Goal: Find contact information: Find contact information

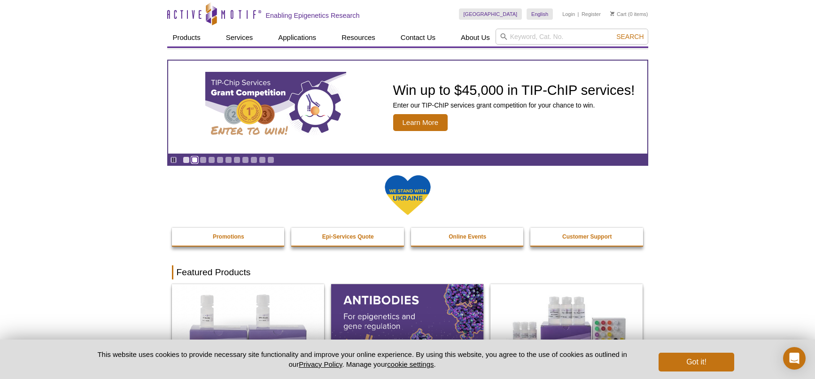
click at [194, 158] on link "Go to slide 2" at bounding box center [194, 159] width 7 height 7
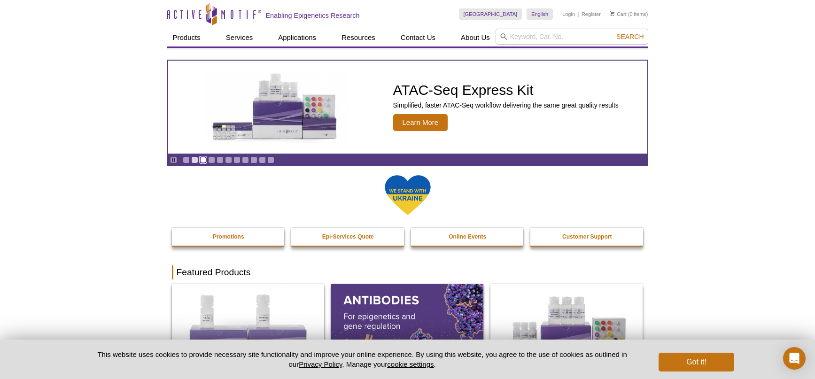
click at [206, 161] on link "Go to slide 3" at bounding box center [203, 159] width 7 height 7
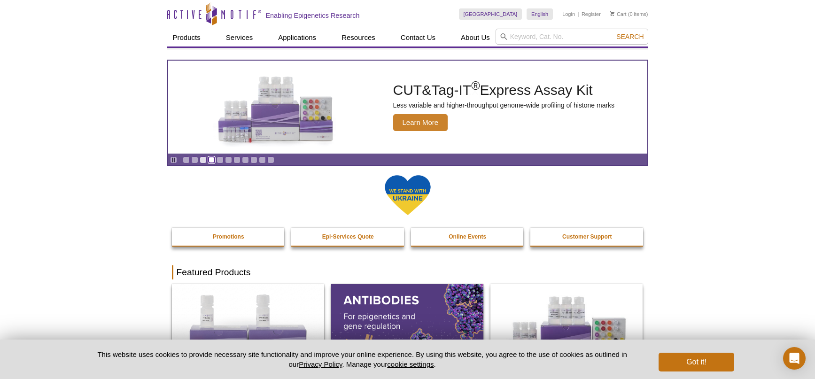
click at [210, 161] on link "Go to slide 4" at bounding box center [211, 159] width 7 height 7
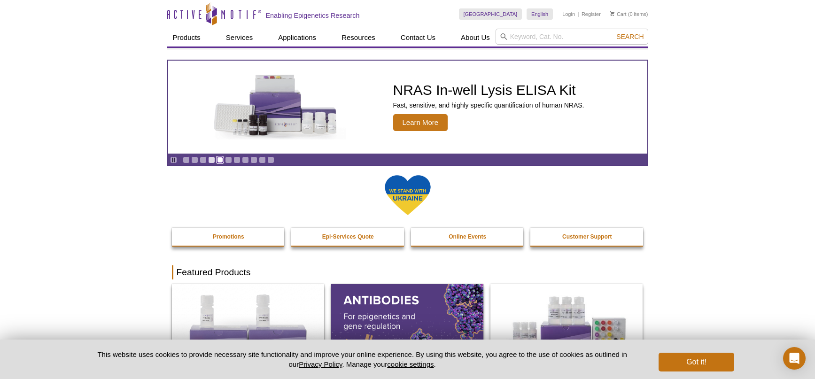
click at [220, 161] on link "Go to slide 5" at bounding box center [220, 159] width 7 height 7
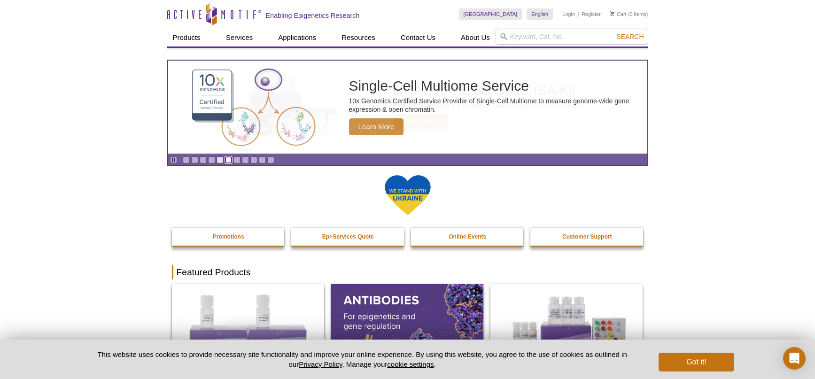
click at [229, 160] on link "Go to slide 6" at bounding box center [228, 159] width 7 height 7
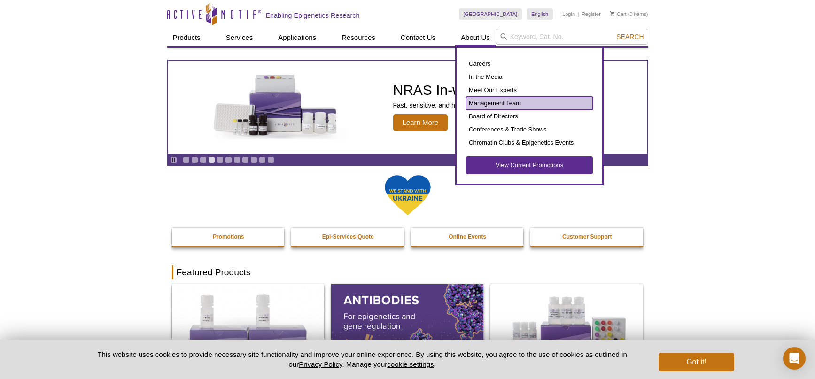
click at [490, 103] on link "Management Team" at bounding box center [529, 103] width 127 height 13
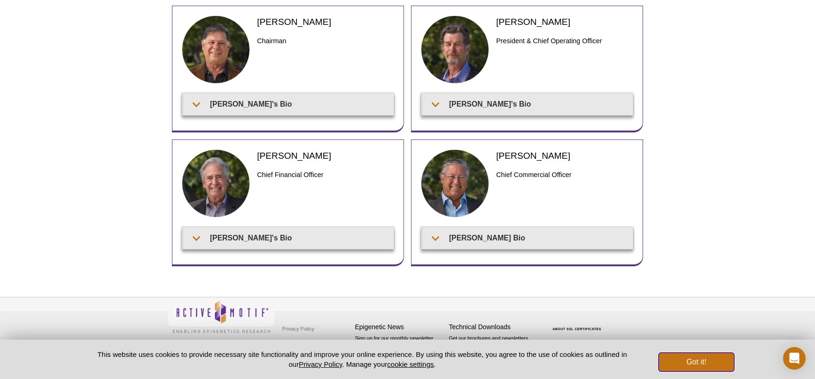
scroll to position [70, 0]
click at [704, 363] on button "Got it!" at bounding box center [696, 362] width 75 height 19
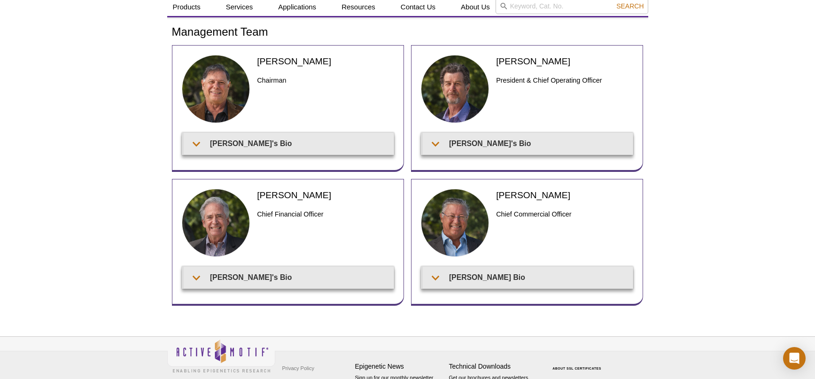
scroll to position [0, 0]
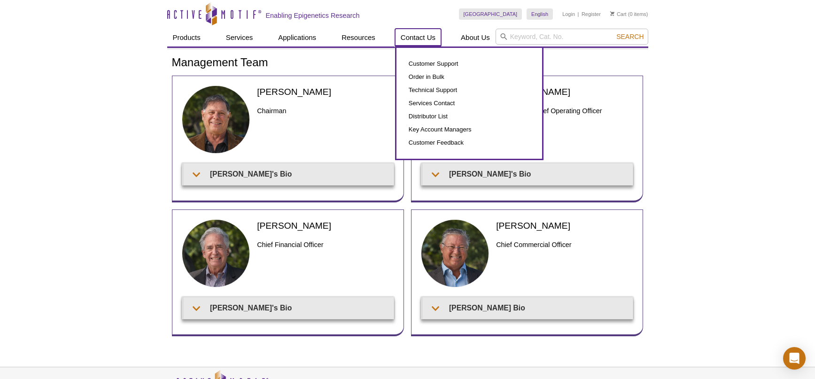
click at [426, 38] on link "Contact Us" at bounding box center [418, 38] width 46 height 18
